Goal: Entertainment & Leisure: Consume media (video, audio)

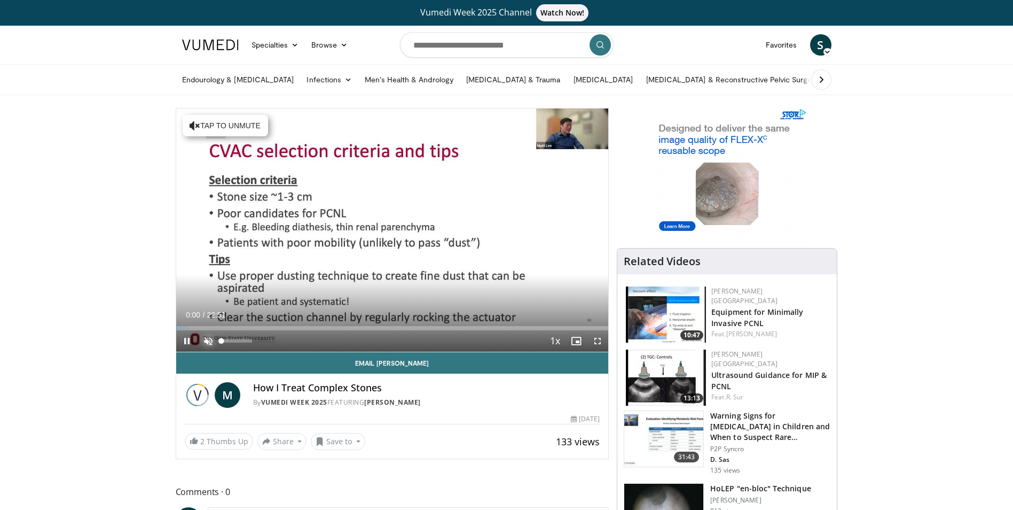
click at [206, 338] on span "Video Player" at bounding box center [208, 340] width 21 height 21
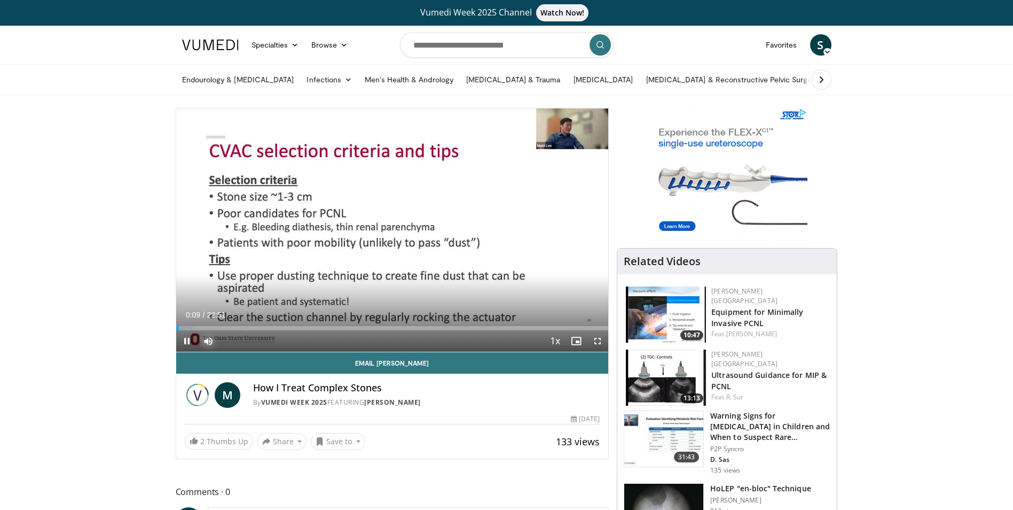
click at [199, 326] on div "Loaded : 4.34% 00:10 01:12" at bounding box center [392, 328] width 433 height 4
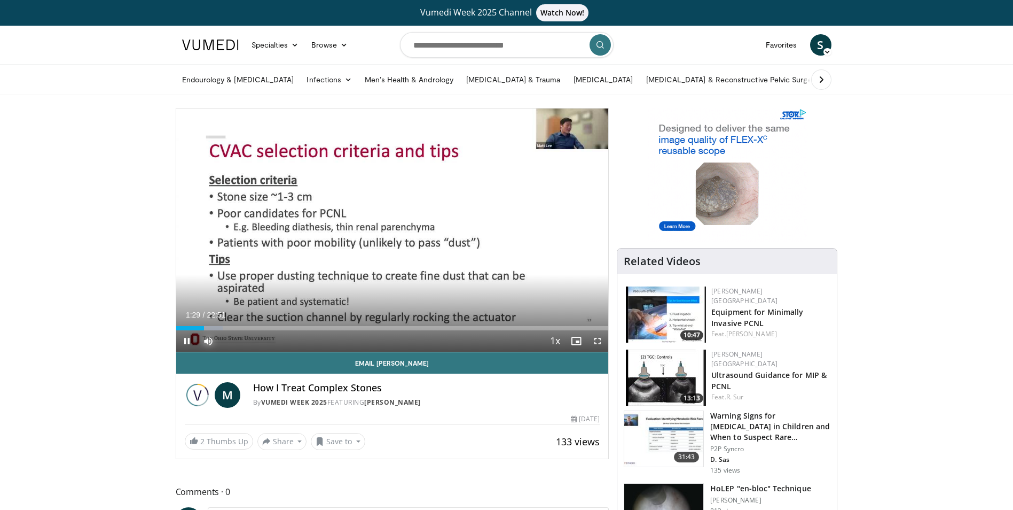
click at [210, 323] on div "Loaded : 10.85% 01:29 01:48" at bounding box center [392, 325] width 433 height 10
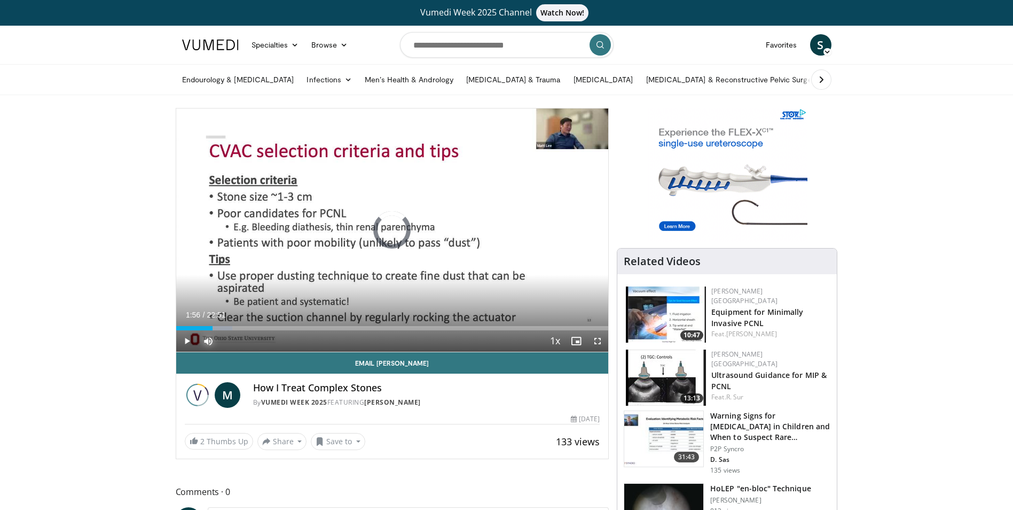
click at [226, 328] on div "Progress Bar" at bounding box center [217, 328] width 30 height 4
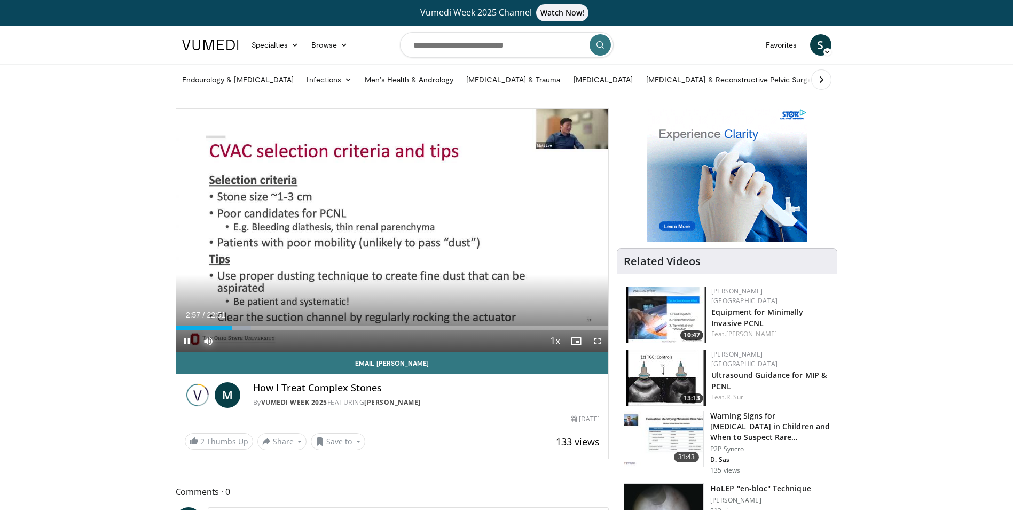
click at [247, 326] on div "Progress Bar" at bounding box center [236, 328] width 30 height 4
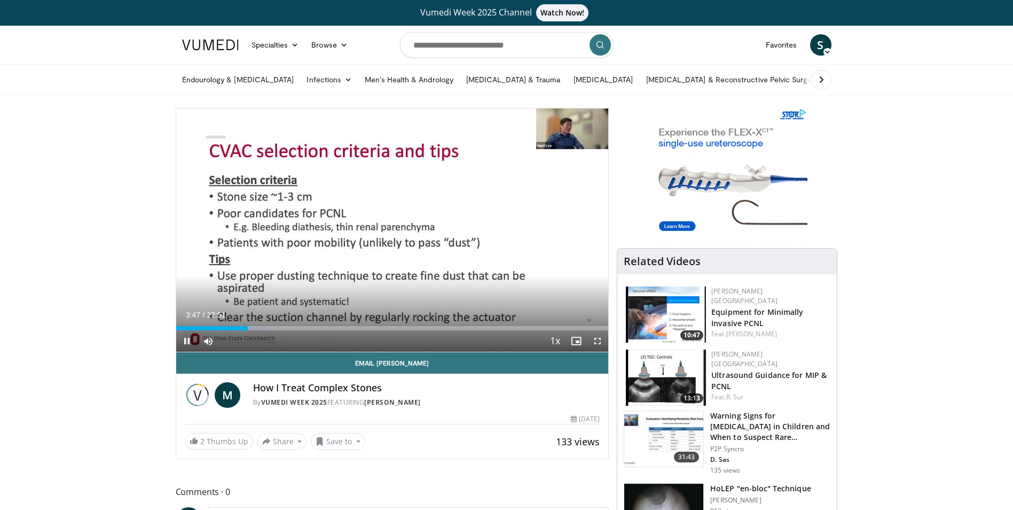
click at [262, 326] on video-js "**********" at bounding box center [392, 230] width 433 height 244
click at [264, 328] on div "Progress Bar" at bounding box center [252, 328] width 29 height 4
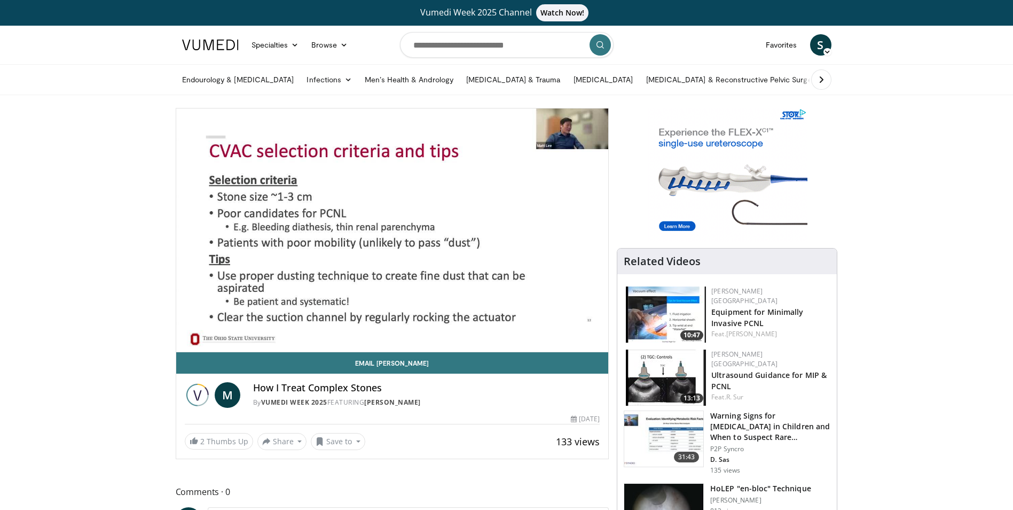
click at [253, 328] on div "10 seconds Tap to unmute" at bounding box center [392, 229] width 433 height 243
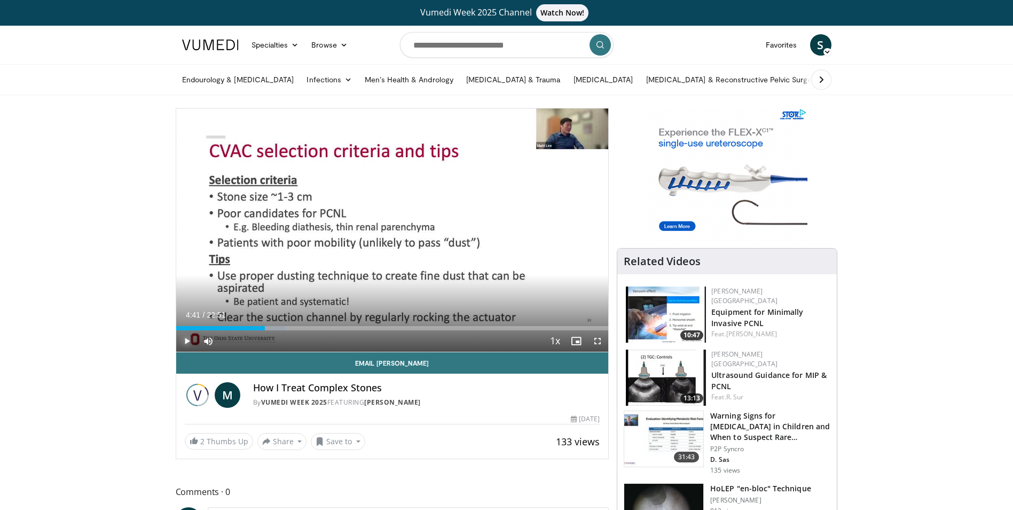
click at [186, 340] on span "Video Player" at bounding box center [186, 340] width 21 height 21
click at [251, 326] on div "04:43" at bounding box center [220, 328] width 89 height 4
click at [258, 326] on div "Progress Bar" at bounding box center [261, 328] width 20 height 4
click at [275, 327] on div "Progress Bar" at bounding box center [267, 328] width 30 height 4
click at [292, 327] on div "Loaded : 28.21% 05:23 06:07" at bounding box center [392, 328] width 433 height 4
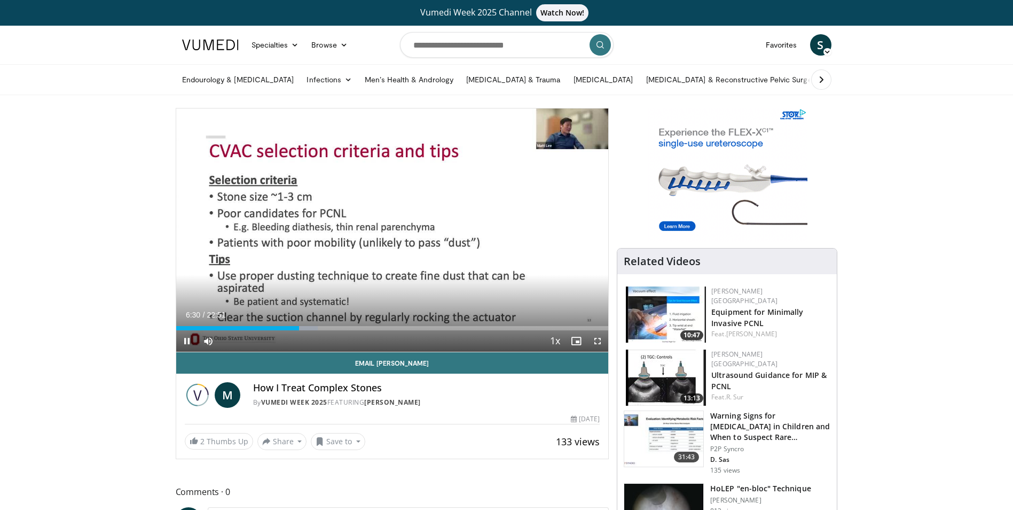
click at [308, 327] on video-js "**********" at bounding box center [392, 230] width 433 height 244
click at [314, 327] on div "Progress Bar" at bounding box center [306, 328] width 29 height 4
click at [335, 327] on video-js "**********" at bounding box center [392, 230] width 433 height 244
click at [336, 327] on div "Loaded : 36.49% 07:17 08:26" at bounding box center [392, 328] width 433 height 4
click at [377, 327] on div "Loaded : 47.44% 09:47 10:35" at bounding box center [392, 328] width 433 height 4
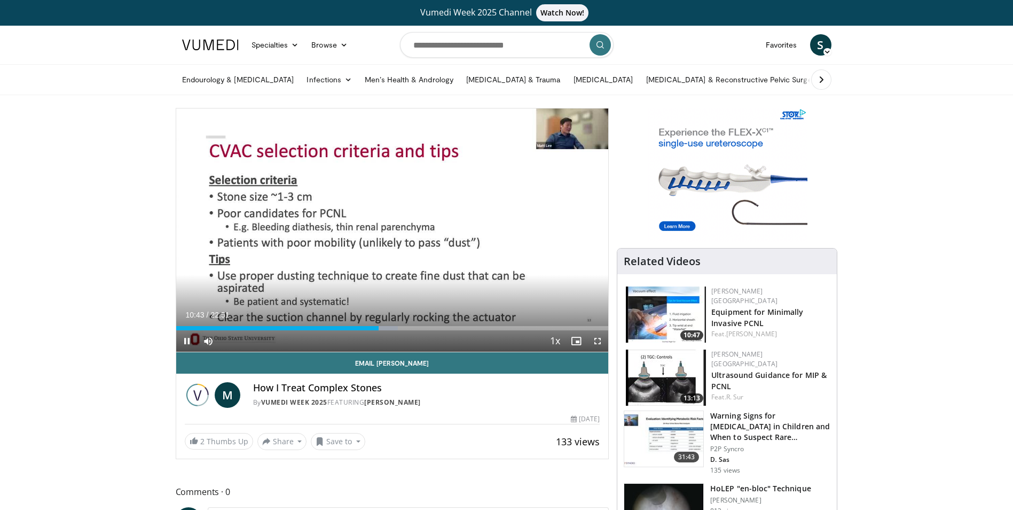
click at [395, 324] on div "Loaded : 51.35% 10:43 11:34" at bounding box center [392, 325] width 433 height 10
click at [411, 325] on div "Loaded : 56.41% 12:26 12:26" at bounding box center [392, 325] width 433 height 10
click at [422, 326] on div "Progress Bar" at bounding box center [417, 328] width 29 height 4
click at [438, 325] on div "Loaded : 62.03% 13:05 13:49" at bounding box center [392, 325] width 433 height 10
click at [468, 327] on div "Loaded : 0.00% 13:57 15:26" at bounding box center [392, 328] width 433 height 4
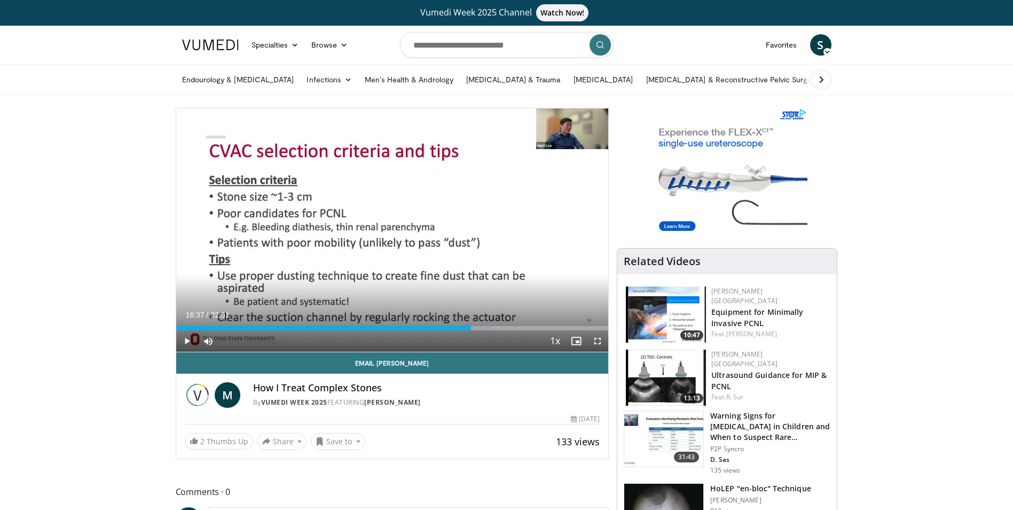
click at [490, 326] on div "Progress Bar" at bounding box center [479, 328] width 25 height 4
click at [510, 328] on div "Progress Bar" at bounding box center [498, 328] width 31 height 4
click at [530, 327] on div "Progress Bar" at bounding box center [529, 328] width 31 height 4
click at [544, 327] on div "Progress Bar" at bounding box center [539, 328] width 30 height 4
click at [561, 328] on div "Progress Bar" at bounding box center [549, 328] width 29 height 4
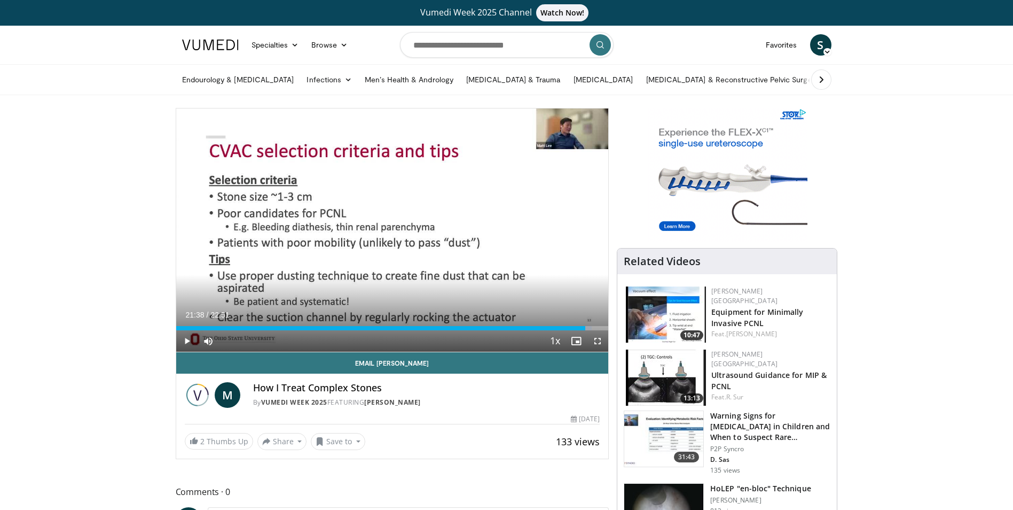
click at [586, 327] on div "Progress Bar" at bounding box center [577, 328] width 30 height 4
click at [596, 327] on div "Loaded : 99.81% 21:48 22:12" at bounding box center [392, 328] width 433 height 4
click at [186, 336] on span "Video Player" at bounding box center [186, 340] width 21 height 21
